Goal: Task Accomplishment & Management: Use online tool/utility

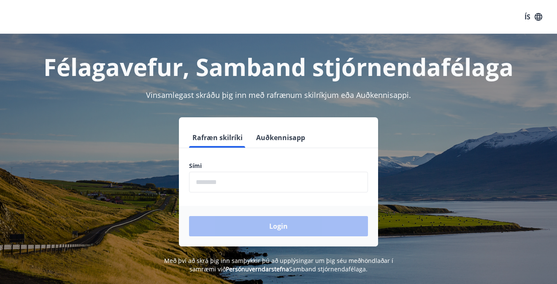
click at [214, 178] on input "phone" at bounding box center [278, 182] width 179 height 21
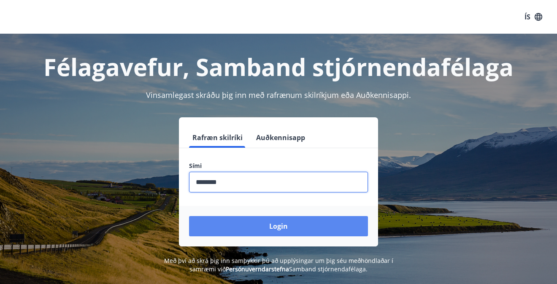
type input "********"
click at [258, 223] on button "Login" at bounding box center [278, 226] width 179 height 20
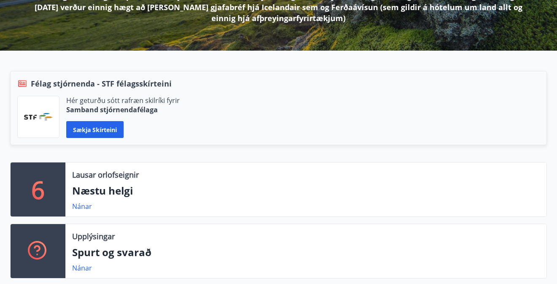
scroll to position [151, 0]
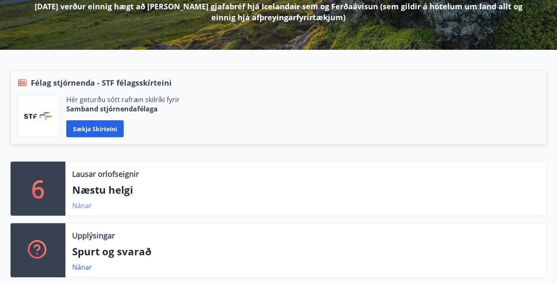
click at [80, 206] on link "Nánar" at bounding box center [82, 205] width 20 height 9
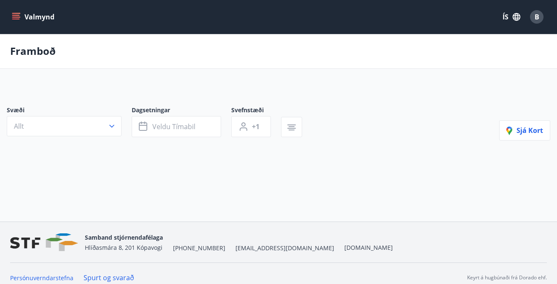
type input "*"
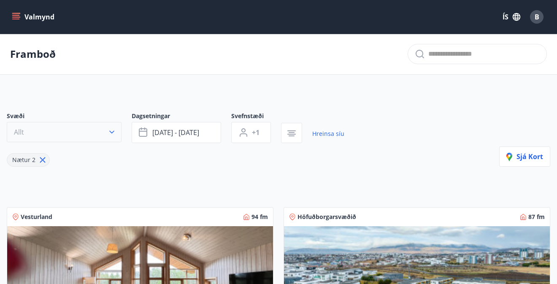
click at [105, 126] on button "Allt" at bounding box center [64, 132] width 115 height 20
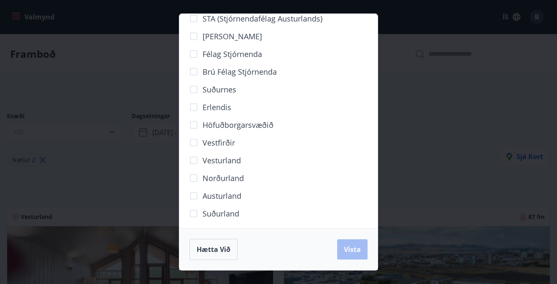
scroll to position [54, 0]
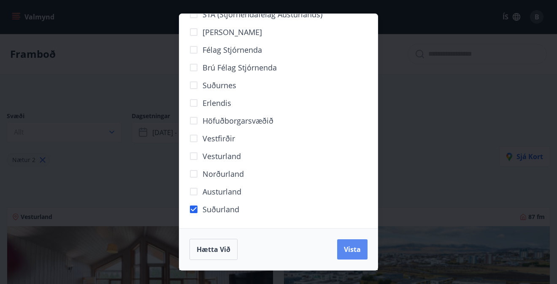
click at [356, 250] on span "Vista" at bounding box center [352, 249] width 17 height 9
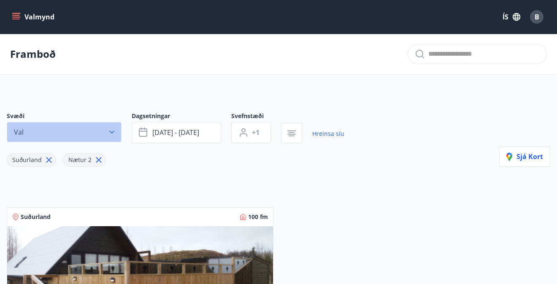
click at [109, 136] on icon "button" at bounding box center [112, 132] width 8 height 8
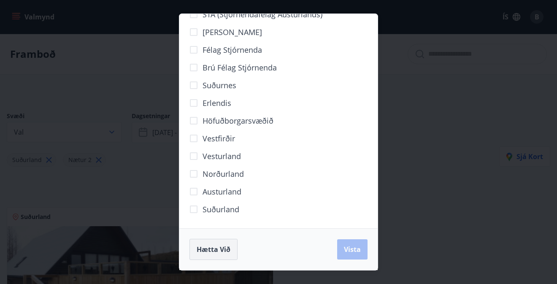
click at [225, 250] on span "Hætta við" at bounding box center [214, 249] width 34 height 9
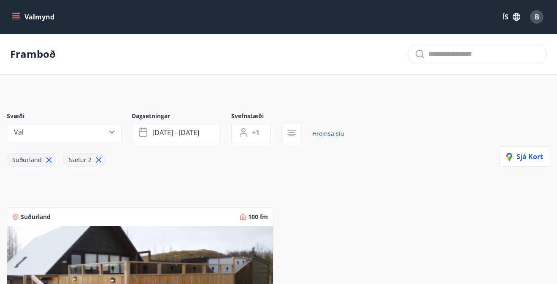
click at [47, 156] on icon at bounding box center [48, 159] width 9 height 9
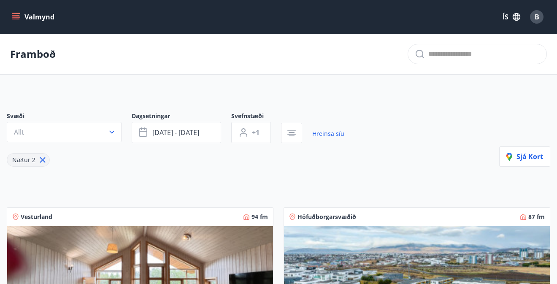
click at [28, 17] on button "Valmynd" at bounding box center [34, 16] width 48 height 15
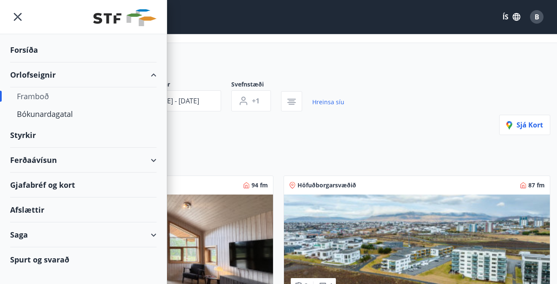
scroll to position [38, 0]
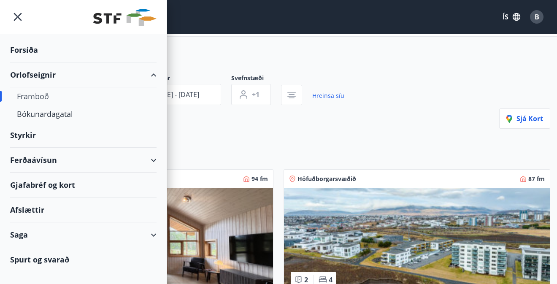
click at [29, 211] on div "Afslættir" at bounding box center [83, 210] width 146 height 25
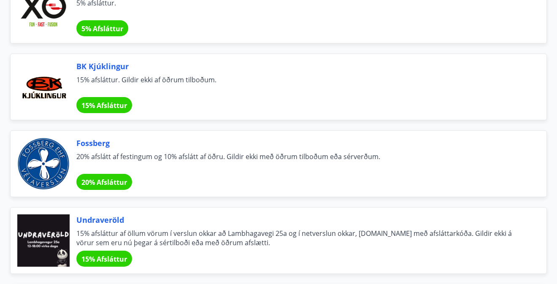
scroll to position [1520, 0]
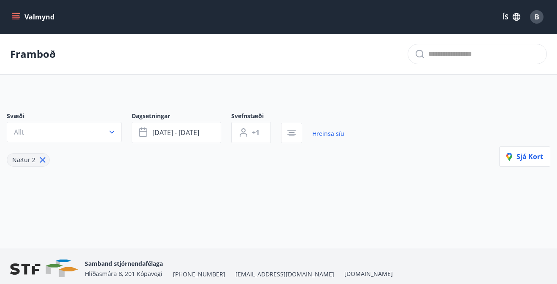
click at [22, 11] on button "Valmynd" at bounding box center [34, 16] width 48 height 15
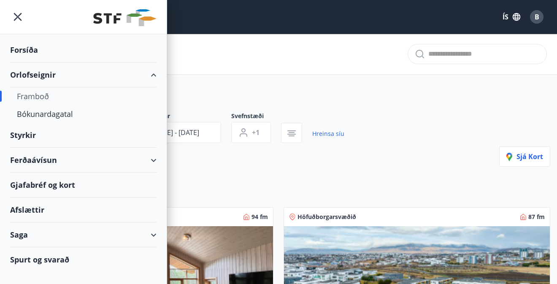
click at [38, 236] on div "Saga" at bounding box center [83, 234] width 146 height 25
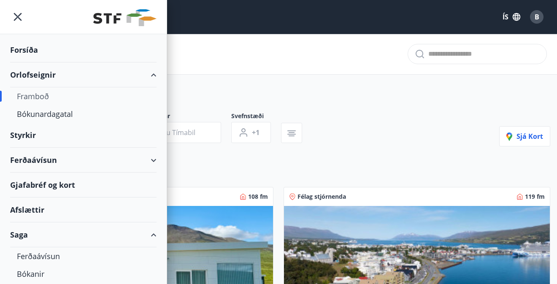
type input "*"
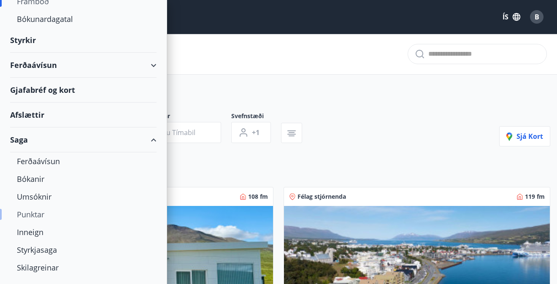
scroll to position [101, 0]
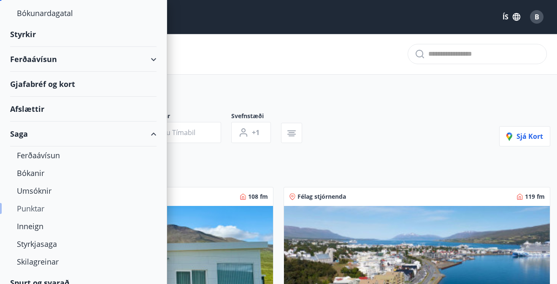
click at [32, 208] on div "Punktar" at bounding box center [83, 209] width 133 height 18
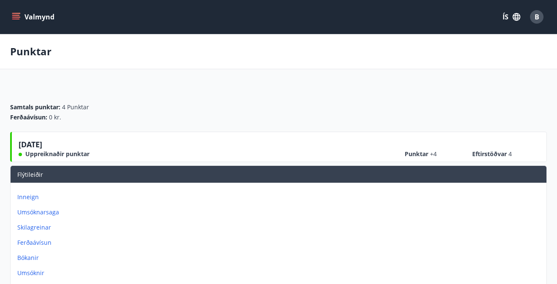
click at [113, 148] on div "[DATE] Uppreiknaðir punktar Punktar +4 Eftirstöðvar 4" at bounding box center [279, 148] width 521 height 19
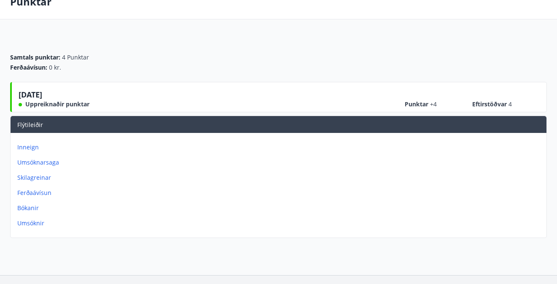
scroll to position [51, 0]
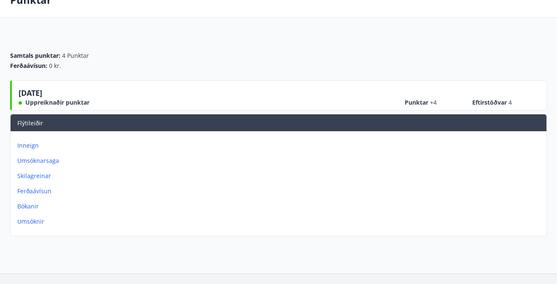
click at [29, 148] on p "Inneign" at bounding box center [280, 145] width 526 height 8
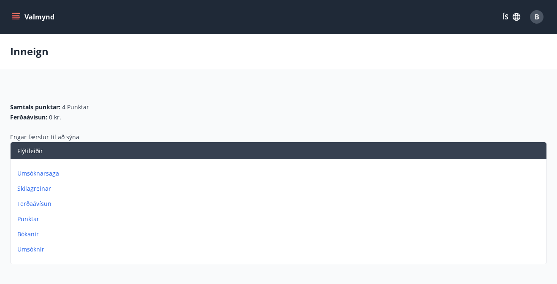
click at [21, 16] on button "Valmynd" at bounding box center [34, 16] width 48 height 15
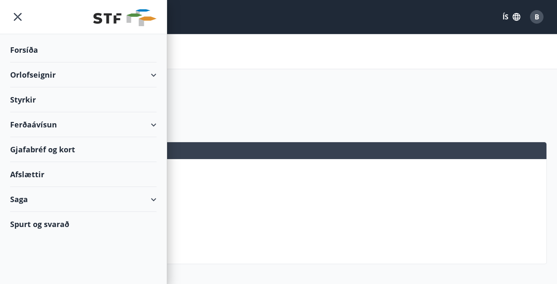
click at [539, 20] on div "B" at bounding box center [537, 17] width 14 height 14
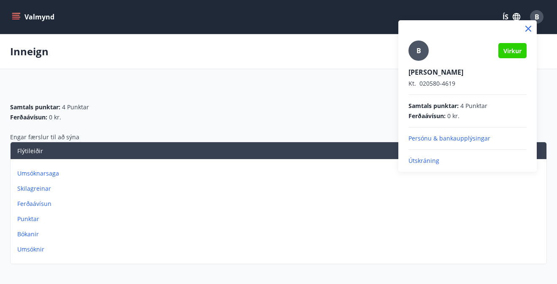
click at [448, 139] on p "Persónu & bankaupplýsingar" at bounding box center [468, 138] width 118 height 8
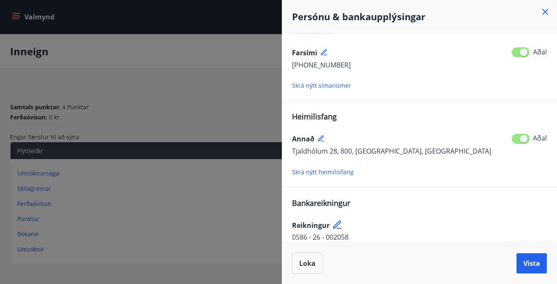
scroll to position [115, 0]
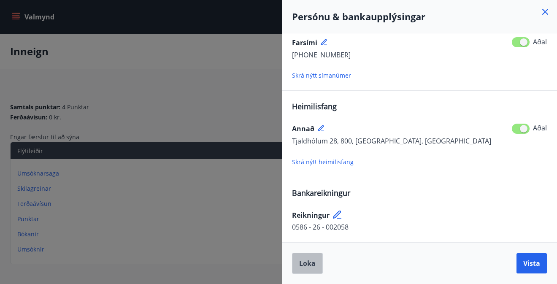
click at [306, 268] on span "Loka" at bounding box center [307, 263] width 16 height 9
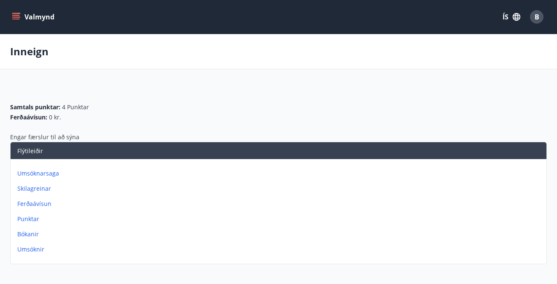
click at [22, 12] on button "Valmynd" at bounding box center [34, 16] width 48 height 15
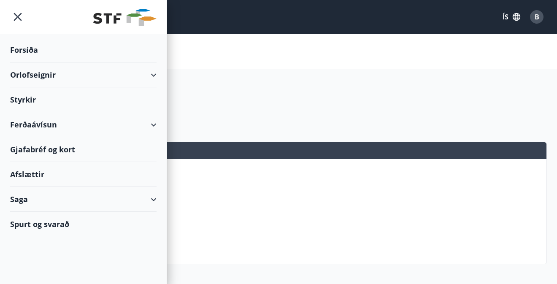
click at [41, 73] on div "Orlofseignir" at bounding box center [83, 74] width 146 height 25
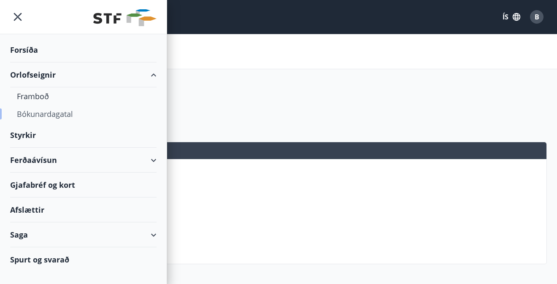
click at [41, 119] on div "Bókunardagatal" at bounding box center [83, 114] width 133 height 18
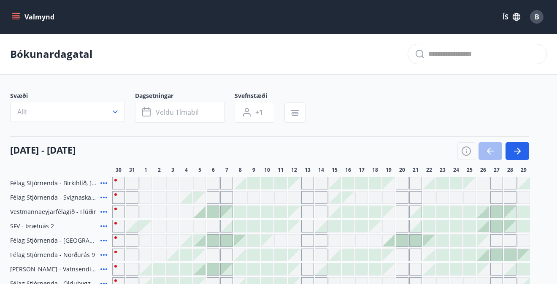
click at [239, 186] on div at bounding box center [240, 183] width 12 height 12
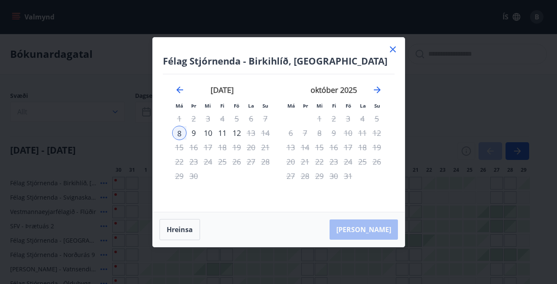
click at [394, 50] on icon at bounding box center [393, 49] width 10 height 10
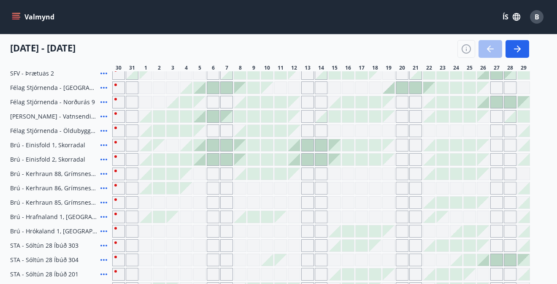
scroll to position [154, 0]
click at [105, 100] on icon at bounding box center [104, 101] width 10 height 10
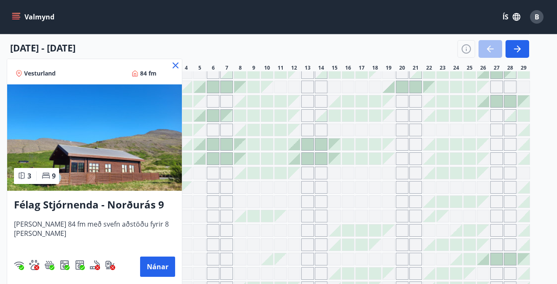
click at [171, 63] on icon at bounding box center [176, 65] width 10 height 10
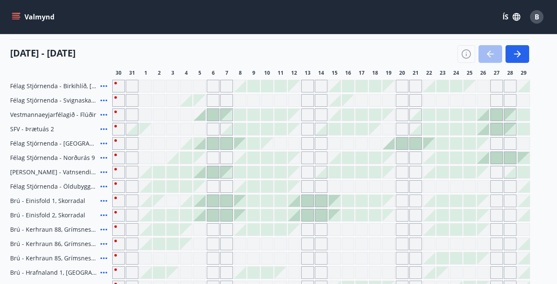
scroll to position [94, 0]
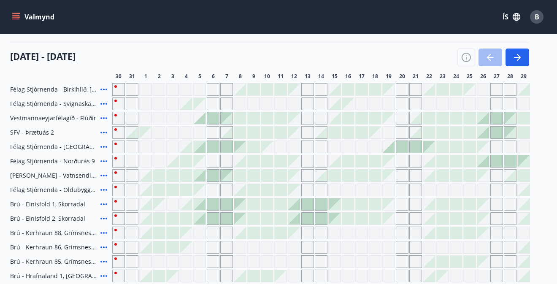
click at [103, 88] on icon at bounding box center [104, 89] width 10 height 10
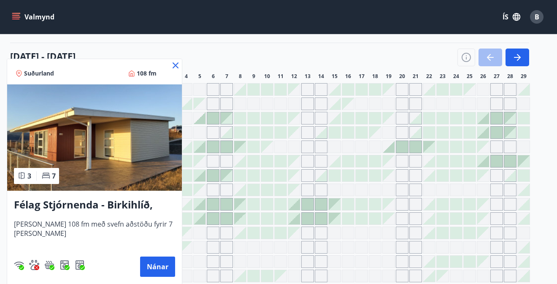
click at [176, 62] on icon at bounding box center [176, 65] width 10 height 10
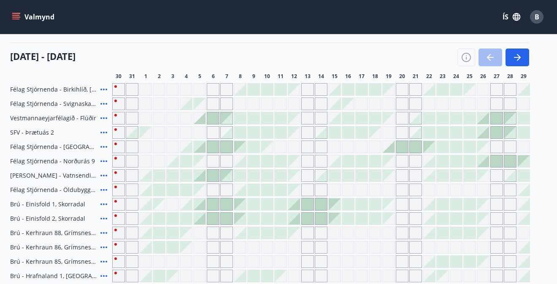
click at [17, 17] on icon "menu" at bounding box center [16, 16] width 9 height 1
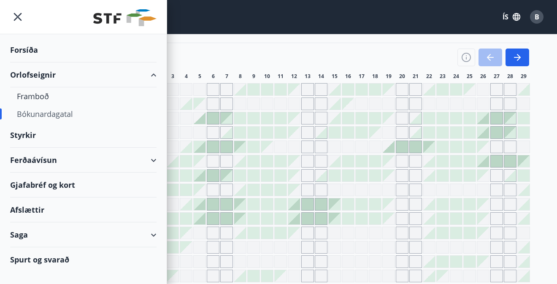
click at [68, 162] on div "Ferðaávísun" at bounding box center [83, 160] width 146 height 25
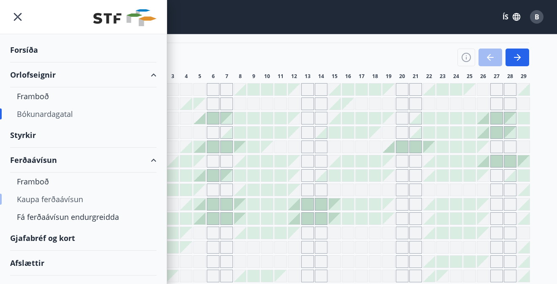
click at [62, 198] on div "Kaupa ferðaávísun" at bounding box center [83, 199] width 133 height 18
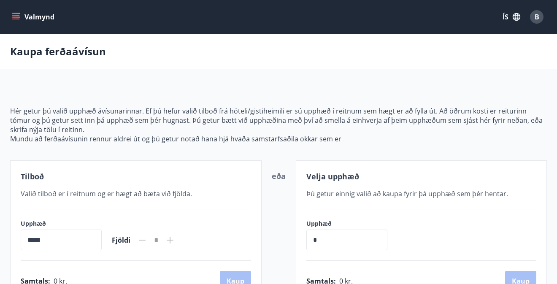
click at [17, 14] on icon "menu" at bounding box center [16, 17] width 8 height 8
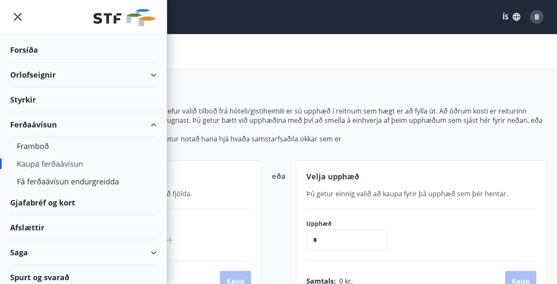
click at [86, 77] on div "Orlofseignir" at bounding box center [83, 74] width 146 height 25
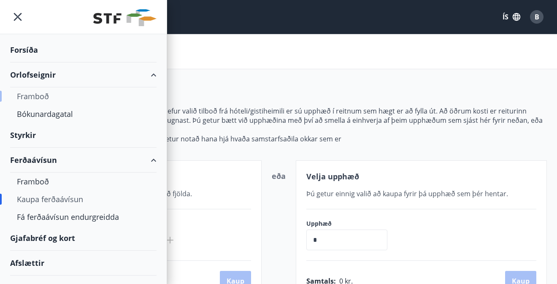
click at [41, 93] on div "Framboð" at bounding box center [83, 96] width 133 height 18
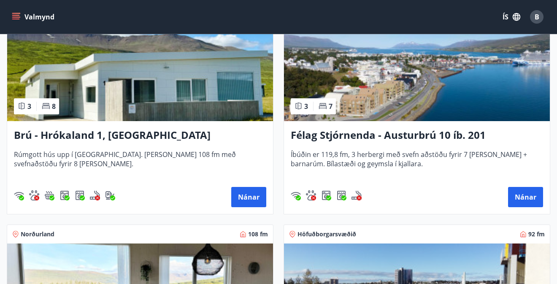
scroll to position [192, 0]
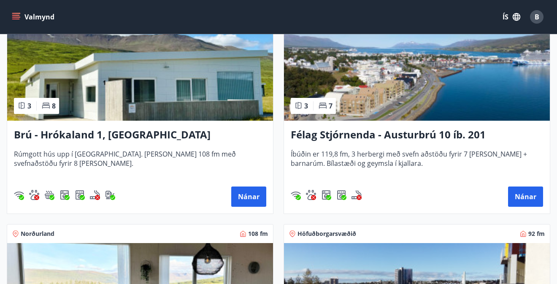
click at [366, 135] on h3 "Félag Stjórnenda - Austurbrú 10 íb. 201" at bounding box center [417, 134] width 252 height 15
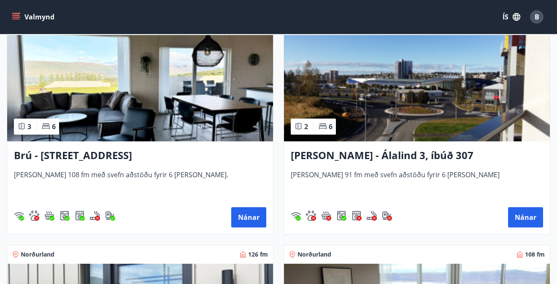
scroll to position [401, 0]
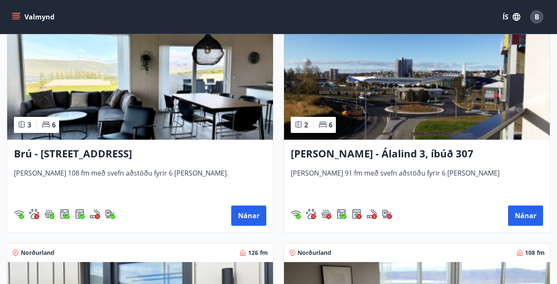
click at [261, 170] on span "[PERSON_NAME] 108 fm með svefn aðstöðu fyrir 6 [PERSON_NAME]." at bounding box center [140, 182] width 252 height 28
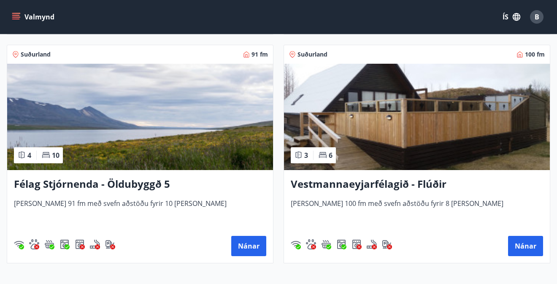
scroll to position [3103, 0]
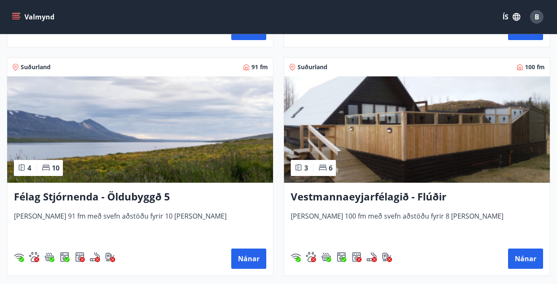
click at [170, 156] on img at bounding box center [140, 129] width 266 height 106
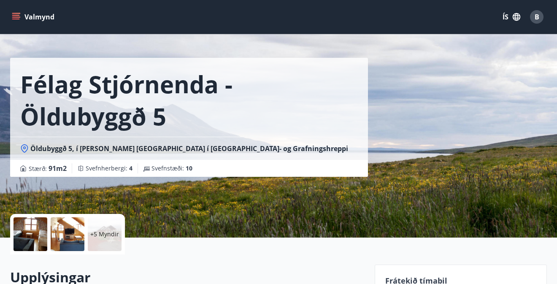
scroll to position [29, 0]
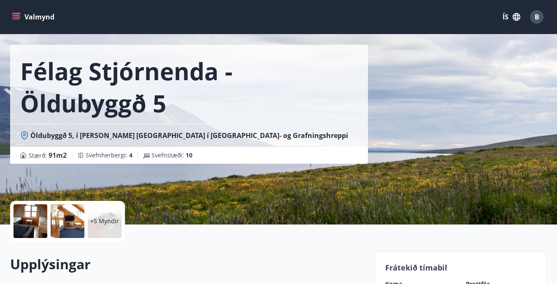
click at [22, 224] on div at bounding box center [31, 221] width 34 height 34
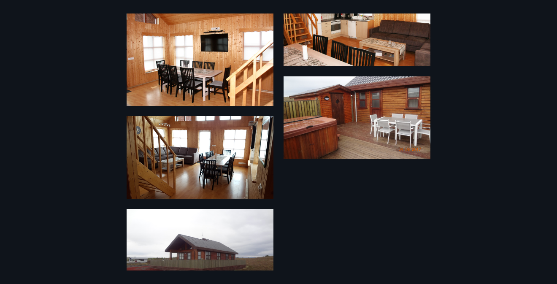
scroll to position [519, 0]
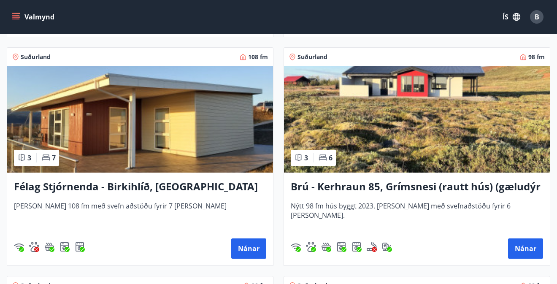
scroll to position [2657, 0]
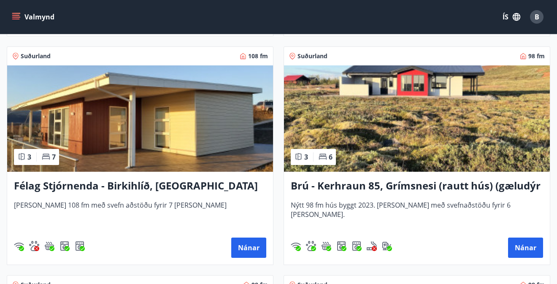
click at [158, 154] on img at bounding box center [140, 118] width 266 height 106
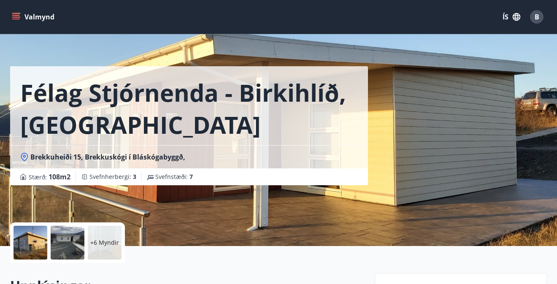
scroll to position [8, 0]
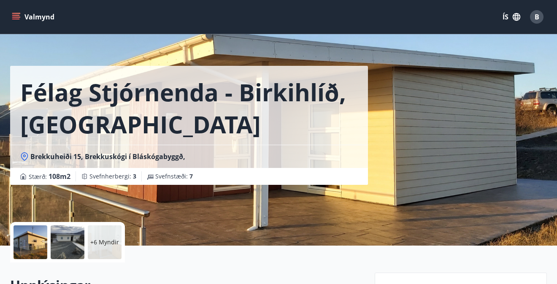
click at [47, 157] on span "Brekkuheiði 15, Brekkuskógi í Bláskógabyggð," at bounding box center [107, 156] width 155 height 9
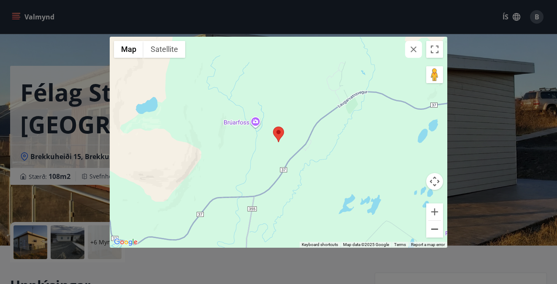
click at [438, 230] on button "Zoom out" at bounding box center [434, 229] width 17 height 17
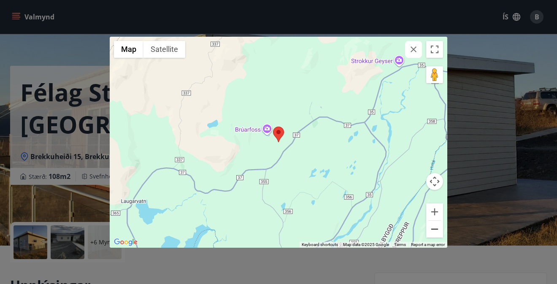
click at [438, 230] on button "Zoom out" at bounding box center [434, 229] width 17 height 17
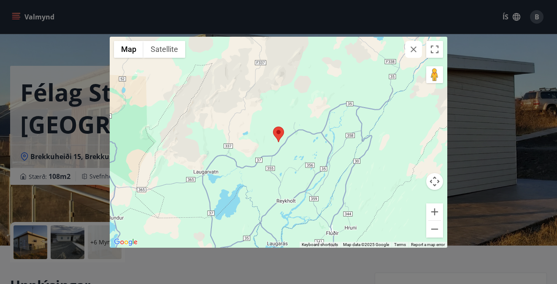
click at [493, 196] on div "← Move left → Move right ↑ Move up ↓ Move down + Zoom in - Zoom out Home Jump l…" at bounding box center [278, 142] width 557 height 284
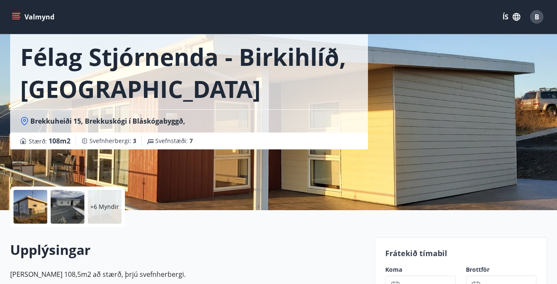
scroll to position [46, 0]
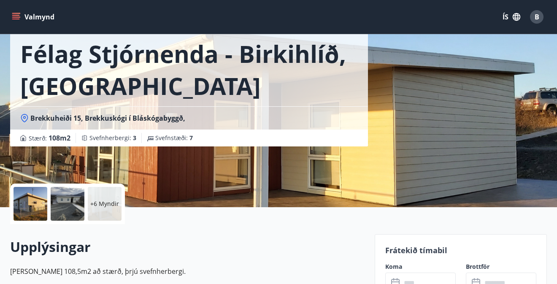
click at [32, 210] on div at bounding box center [31, 204] width 34 height 34
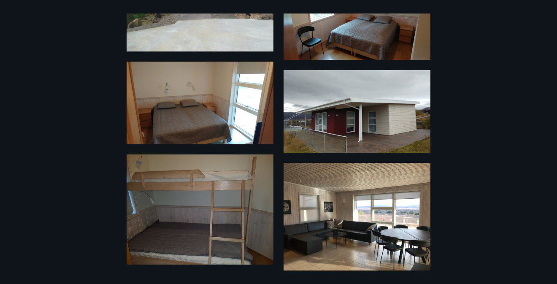
scroll to position [522, 0]
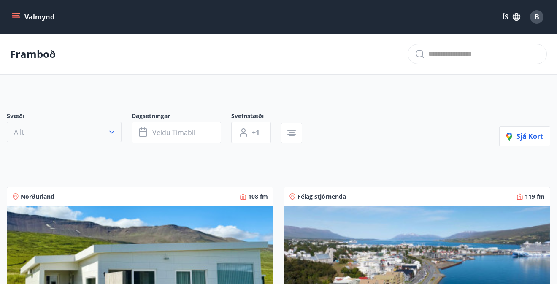
click at [64, 136] on button "Allt" at bounding box center [64, 132] width 115 height 20
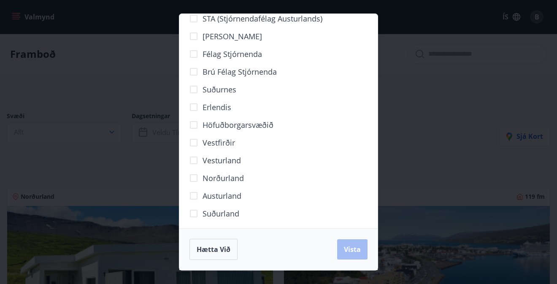
scroll to position [51, 0]
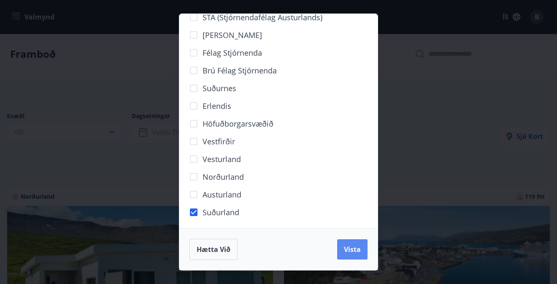
click at [354, 252] on span "Vista" at bounding box center [352, 249] width 17 height 9
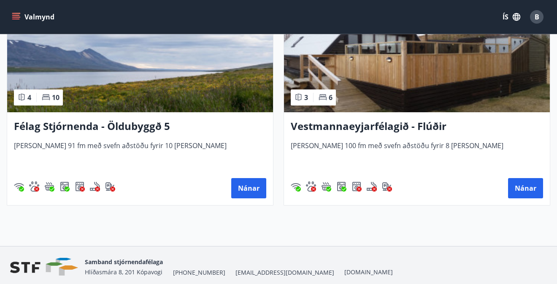
scroll to position [679, 0]
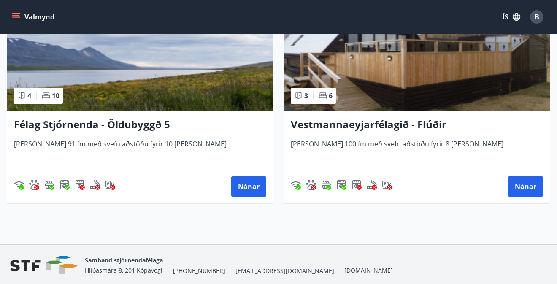
click at [400, 103] on img at bounding box center [417, 57] width 266 height 106
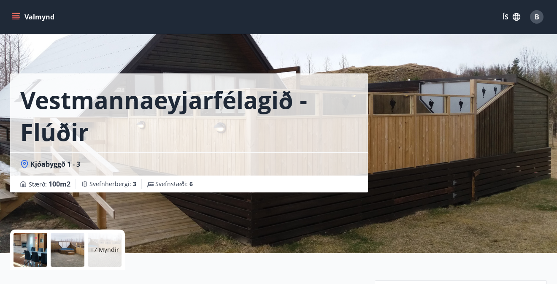
click at [30, 258] on div at bounding box center [31, 250] width 34 height 34
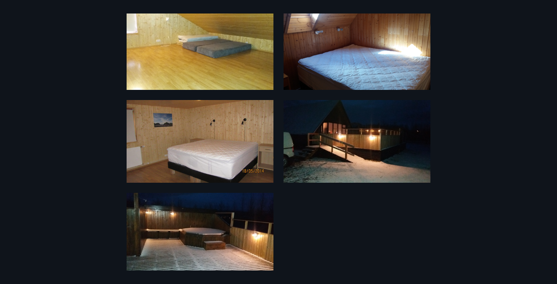
scroll to position [419, 0]
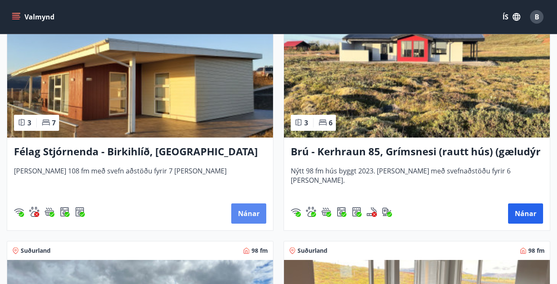
click at [252, 214] on button "Nánar" at bounding box center [248, 213] width 35 height 20
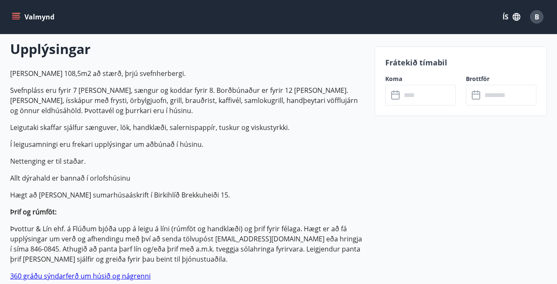
scroll to position [245, 0]
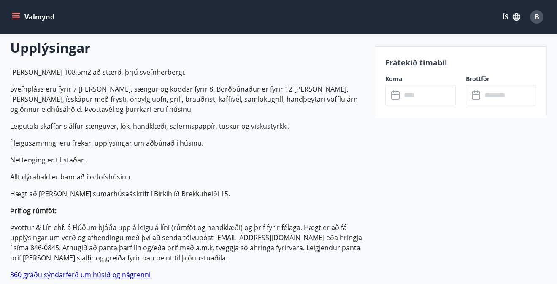
click at [252, 214] on p "Þrif og rúmföt:" at bounding box center [187, 211] width 355 height 10
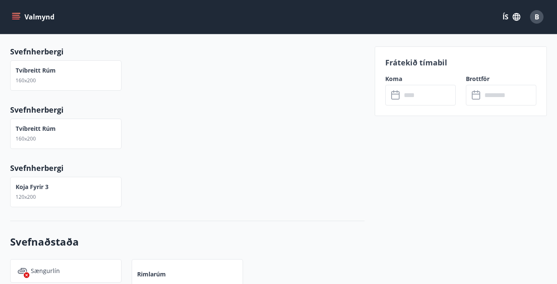
scroll to position [472, 0]
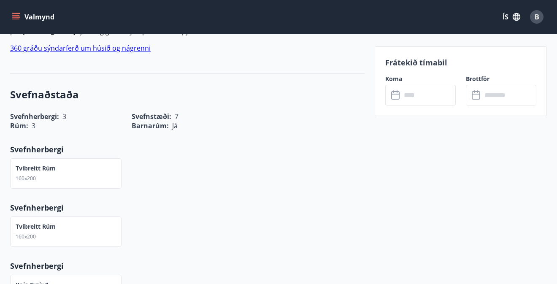
click at [19, 19] on icon "menu" at bounding box center [16, 19] width 8 height 1
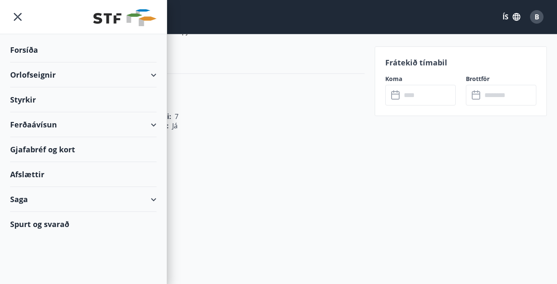
click at [45, 79] on div "Orlofseignir" at bounding box center [83, 74] width 146 height 25
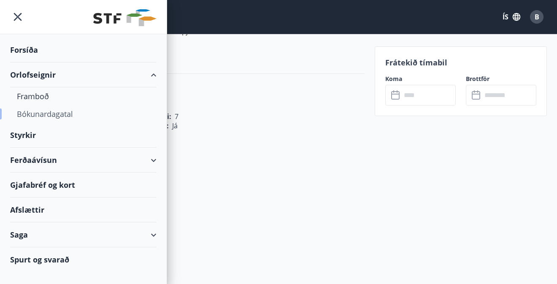
click at [46, 114] on div "Bókunardagatal" at bounding box center [83, 114] width 133 height 18
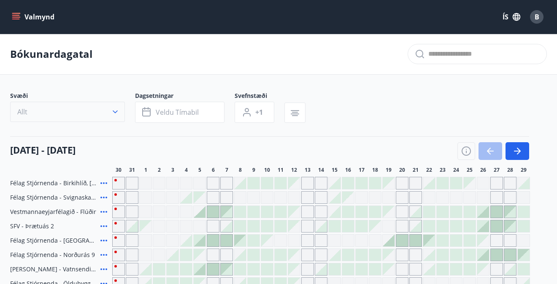
click at [81, 111] on button "Allt" at bounding box center [67, 112] width 115 height 20
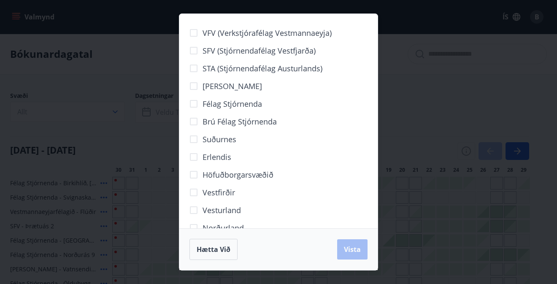
scroll to position [54, 0]
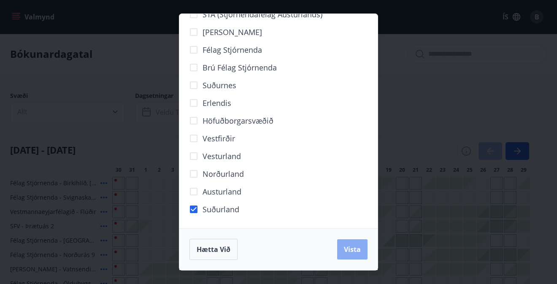
click at [346, 255] on button "Vista" at bounding box center [352, 249] width 30 height 20
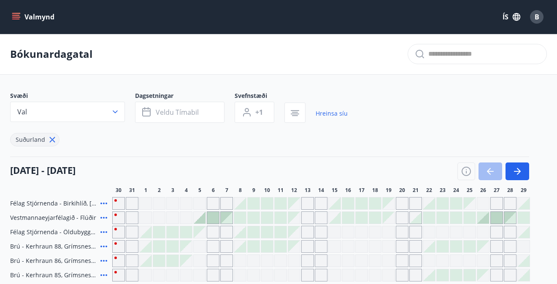
click at [105, 203] on icon at bounding box center [104, 203] width 10 height 10
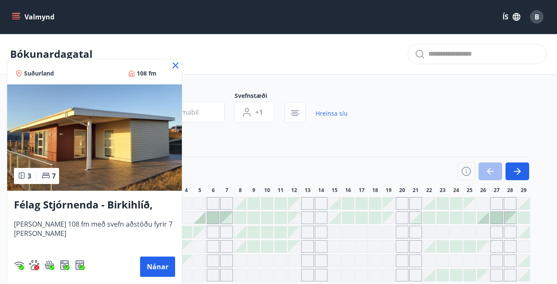
click at [174, 64] on icon at bounding box center [176, 65] width 6 height 6
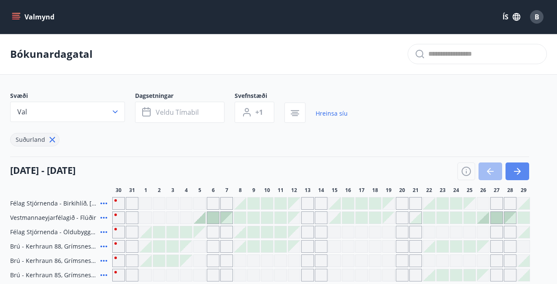
click at [517, 170] on icon "button" at bounding box center [517, 171] width 10 height 10
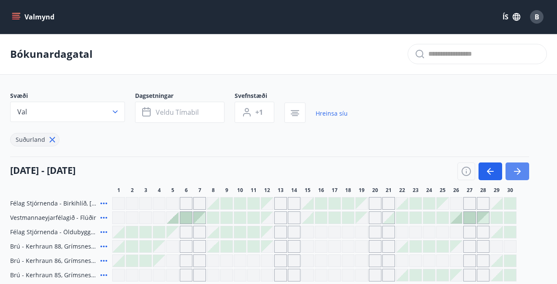
click at [517, 170] on icon "button" at bounding box center [517, 171] width 10 height 10
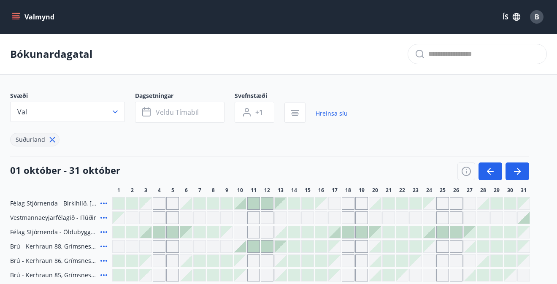
click at [253, 204] on div at bounding box center [254, 204] width 12 height 12
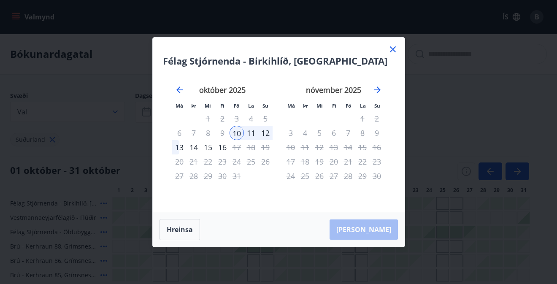
click at [235, 131] on div "10" at bounding box center [237, 133] width 14 height 14
click at [179, 149] on div "13" at bounding box center [179, 147] width 14 height 14
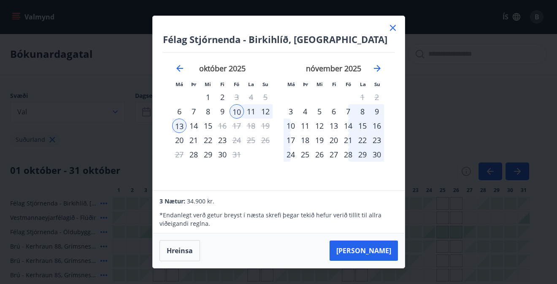
click at [249, 115] on div "11" at bounding box center [251, 111] width 14 height 14
click at [248, 116] on div "11" at bounding box center [251, 111] width 14 height 14
click at [238, 110] on div "10" at bounding box center [237, 111] width 14 height 14
click at [180, 127] on div "13" at bounding box center [179, 126] width 14 height 14
click at [268, 112] on div "12" at bounding box center [265, 111] width 14 height 14
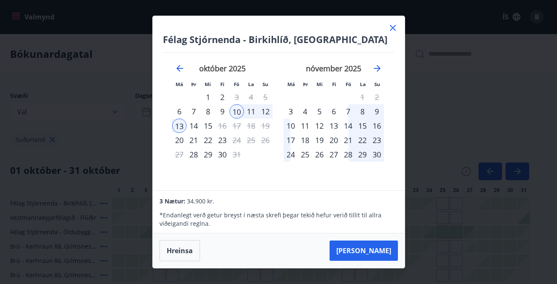
click at [349, 111] on div "7" at bounding box center [348, 111] width 14 height 14
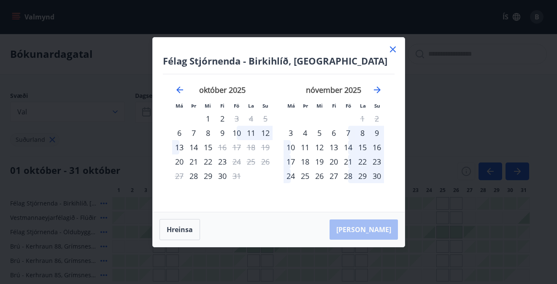
click at [350, 133] on div "7" at bounding box center [348, 133] width 14 height 14
click at [378, 136] on div "9" at bounding box center [377, 133] width 14 height 14
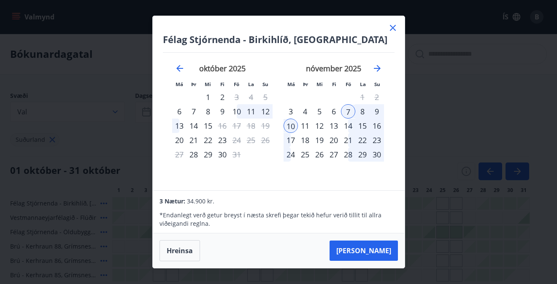
click at [394, 27] on icon at bounding box center [393, 28] width 6 height 6
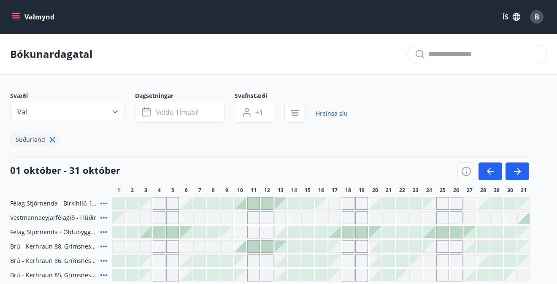
click at [244, 247] on div at bounding box center [240, 247] width 12 height 12
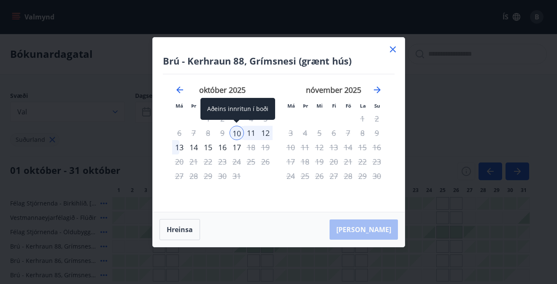
click at [238, 134] on div "10" at bounding box center [237, 133] width 14 height 14
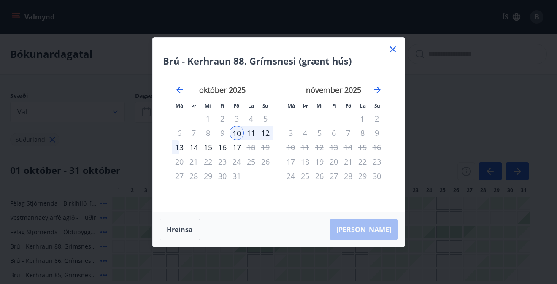
click at [178, 149] on div "13" at bounding box center [179, 147] width 14 height 14
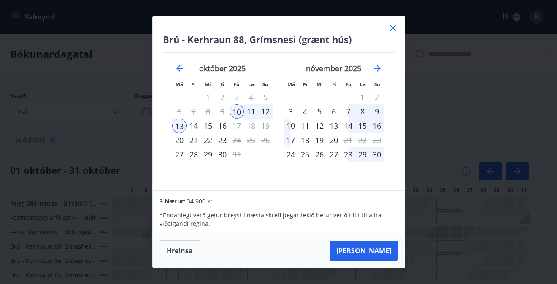
click at [393, 30] on icon at bounding box center [393, 28] width 10 height 10
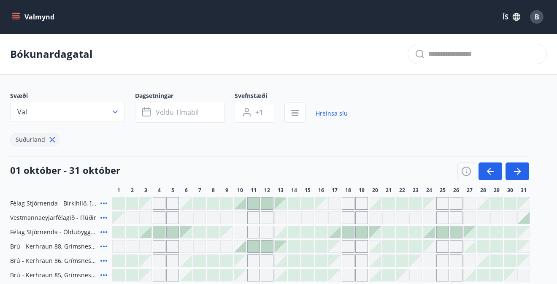
click at [243, 203] on div at bounding box center [240, 204] width 12 height 12
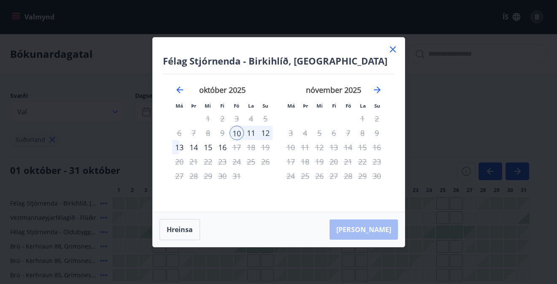
click at [173, 146] on div "13" at bounding box center [179, 147] width 14 height 14
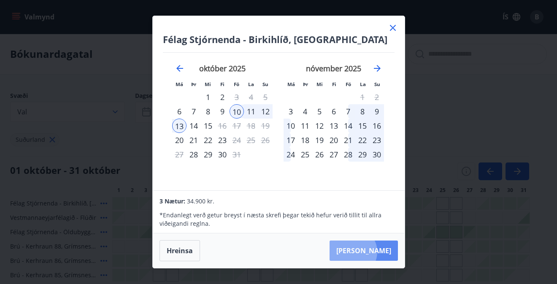
click at [379, 252] on button "[PERSON_NAME]" at bounding box center [364, 251] width 68 height 20
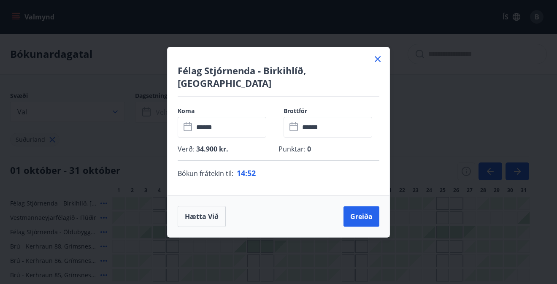
click at [380, 62] on icon at bounding box center [378, 59] width 6 height 6
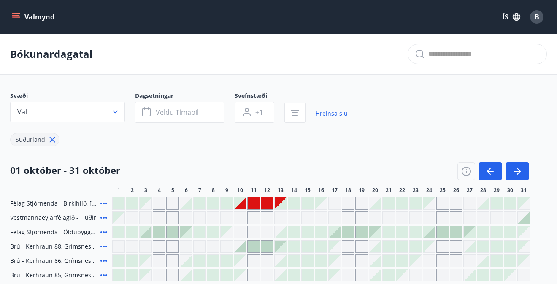
scroll to position [102, 0]
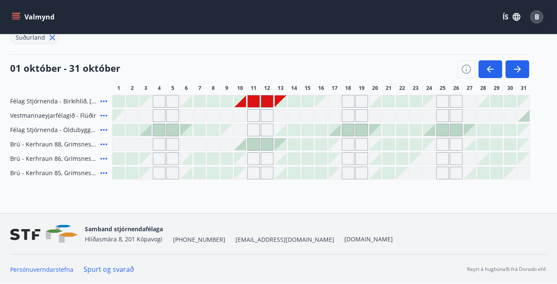
click at [245, 144] on div at bounding box center [240, 144] width 12 height 12
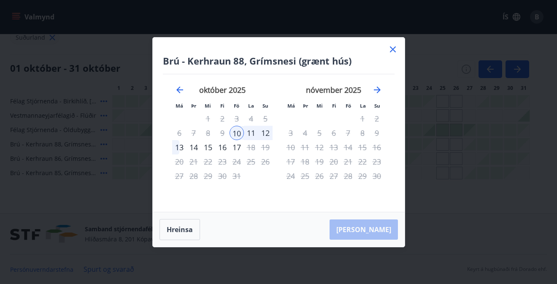
click at [394, 49] on icon at bounding box center [393, 49] width 10 height 10
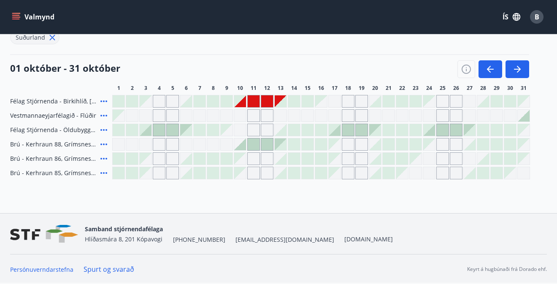
click at [53, 37] on icon at bounding box center [52, 37] width 9 height 9
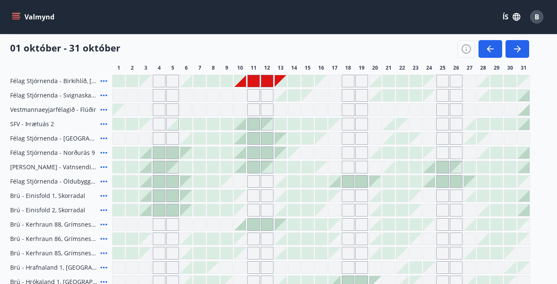
click at [16, 16] on icon "menu" at bounding box center [16, 17] width 8 height 8
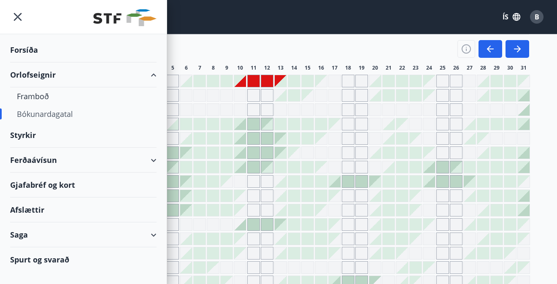
click at [32, 62] on div "Styrkir" at bounding box center [83, 50] width 146 height 25
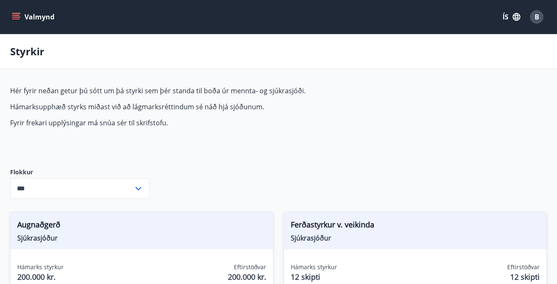
type input "***"
